Goal: Find contact information: Find contact information

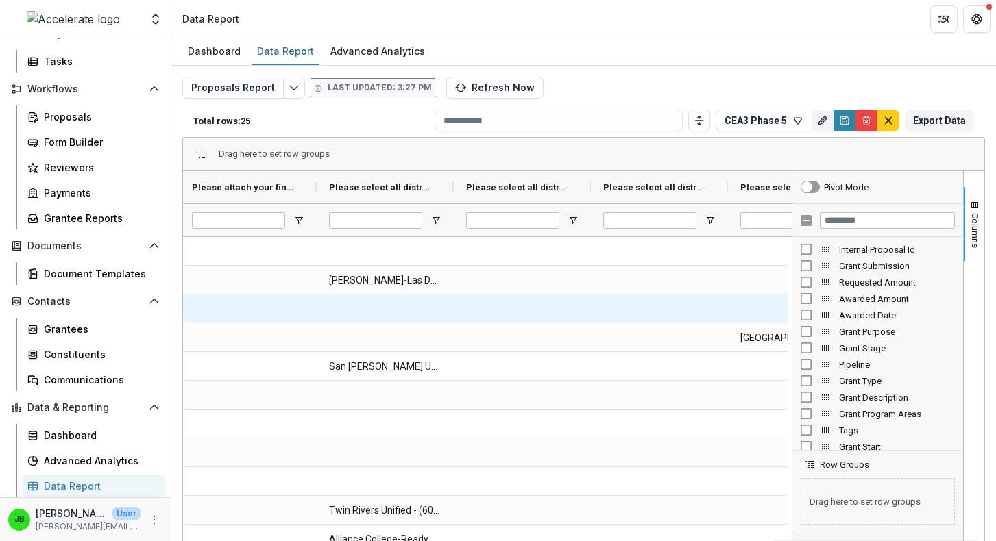
scroll to position [0, 8225]
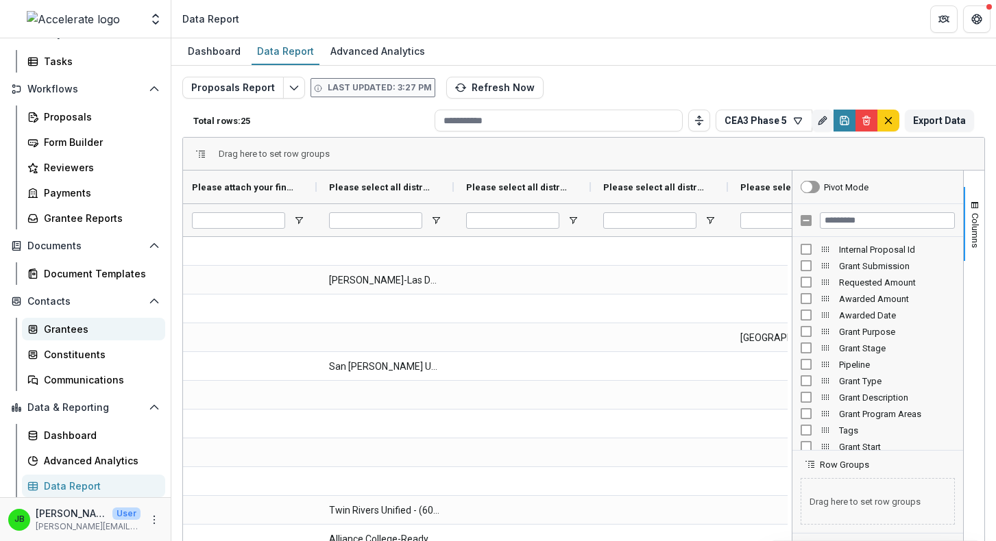
click at [71, 330] on div "Grantees" at bounding box center [99, 329] width 110 height 14
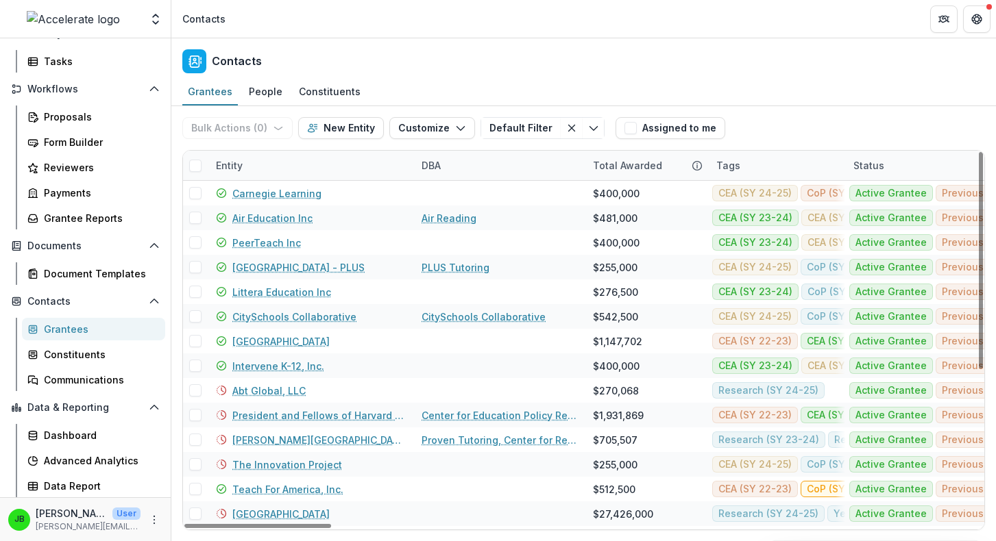
click at [230, 162] on div "Entity" at bounding box center [229, 165] width 43 height 14
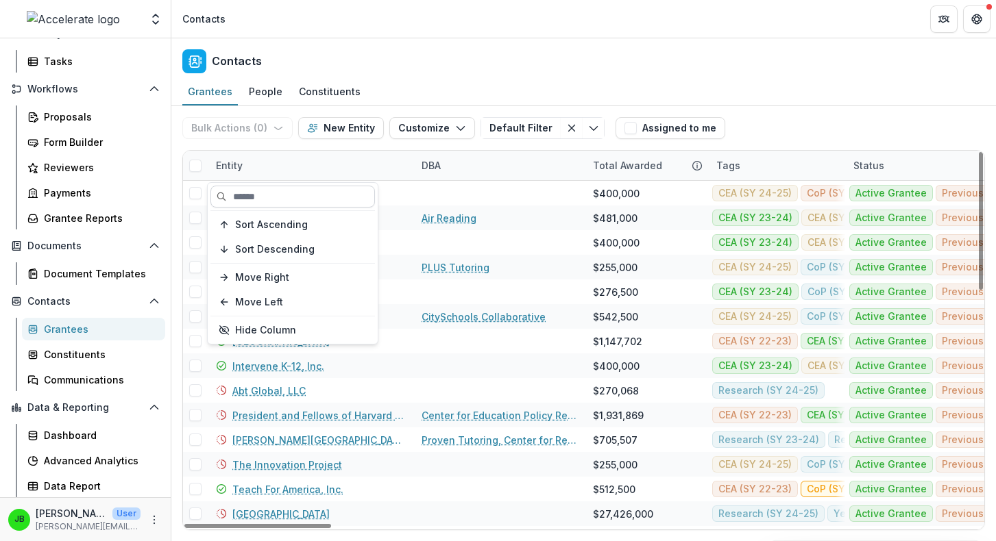
click at [273, 200] on input at bounding box center [292, 197] width 164 height 22
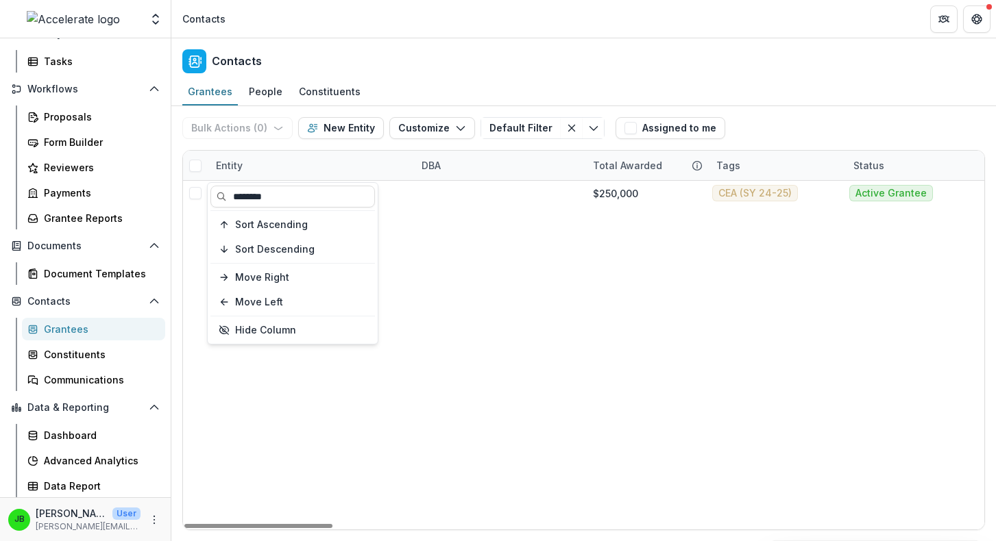
type input "********"
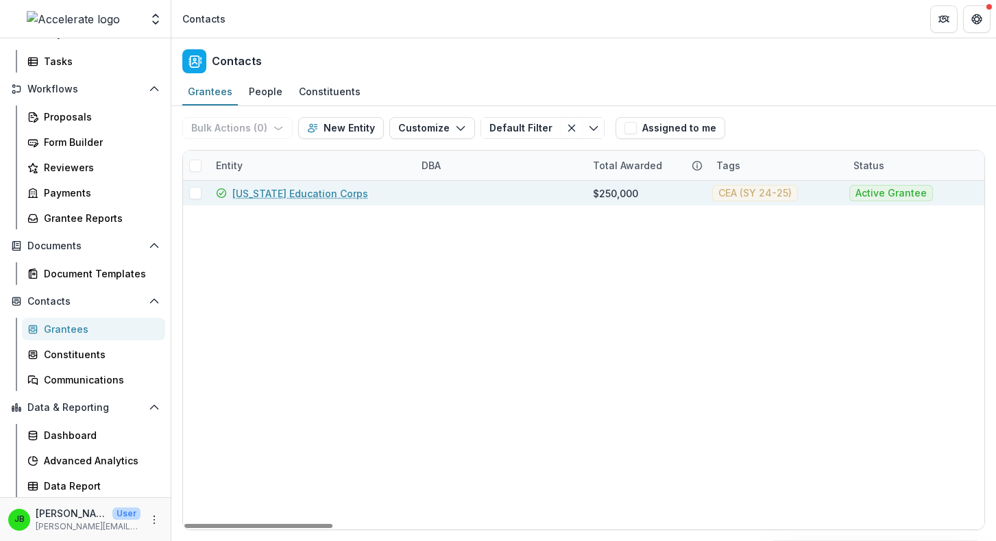
click at [251, 193] on link "[US_STATE] Education Corps" at bounding box center [300, 193] width 136 height 14
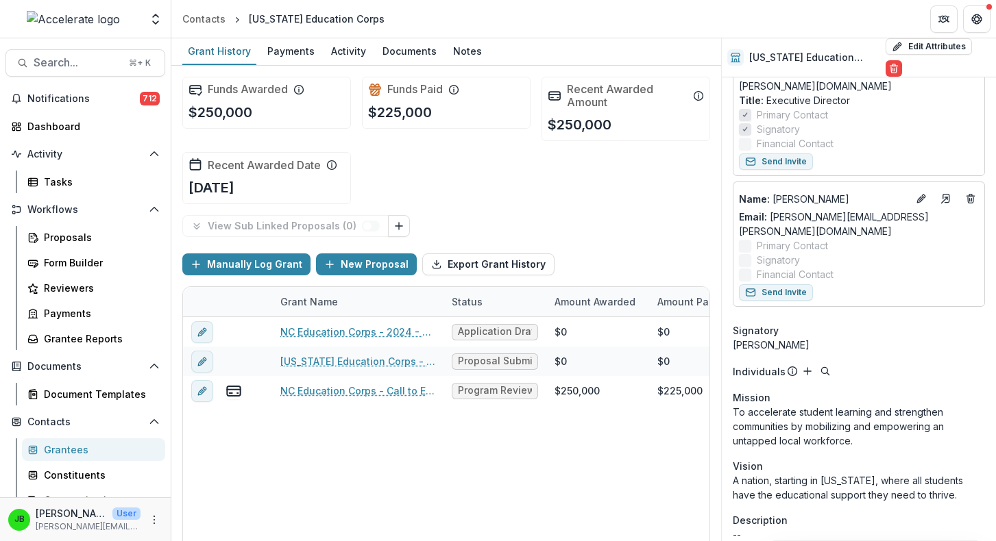
scroll to position [255, 0]
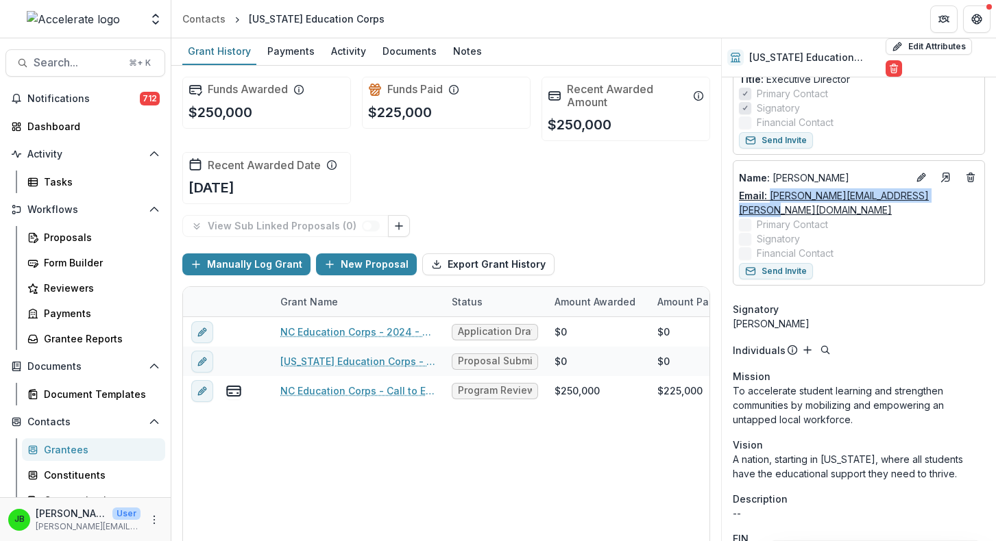
drag, startPoint x: 947, startPoint y: 180, endPoint x: 768, endPoint y: 183, distance: 178.9
click at [768, 188] on div "Email: [PERSON_NAME][EMAIL_ADDRESS][PERSON_NAME][DOMAIN_NAME]" at bounding box center [859, 202] width 240 height 29
copy link "[PERSON_NAME][EMAIL_ADDRESS][PERSON_NAME][DOMAIN_NAME]"
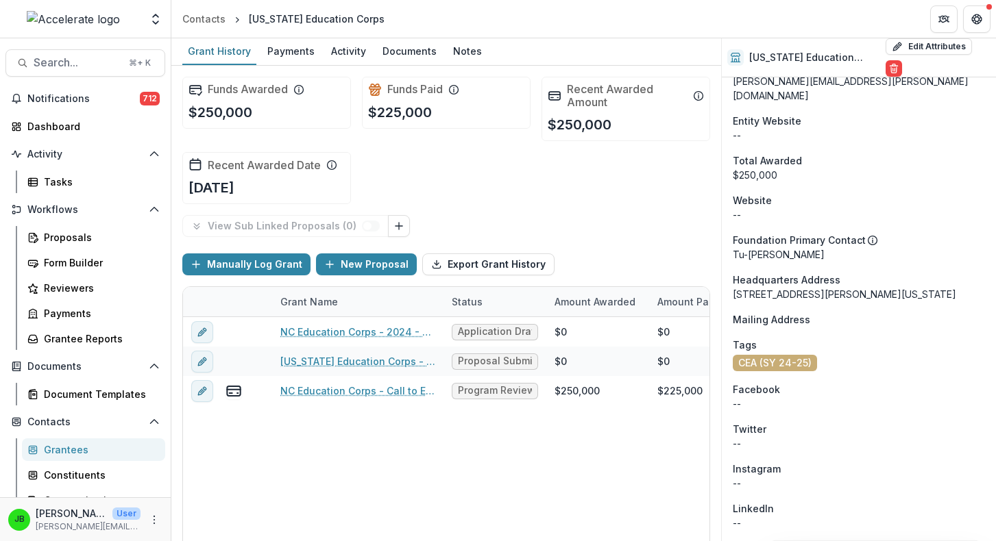
scroll to position [876, 0]
